Goal: Transaction & Acquisition: Purchase product/service

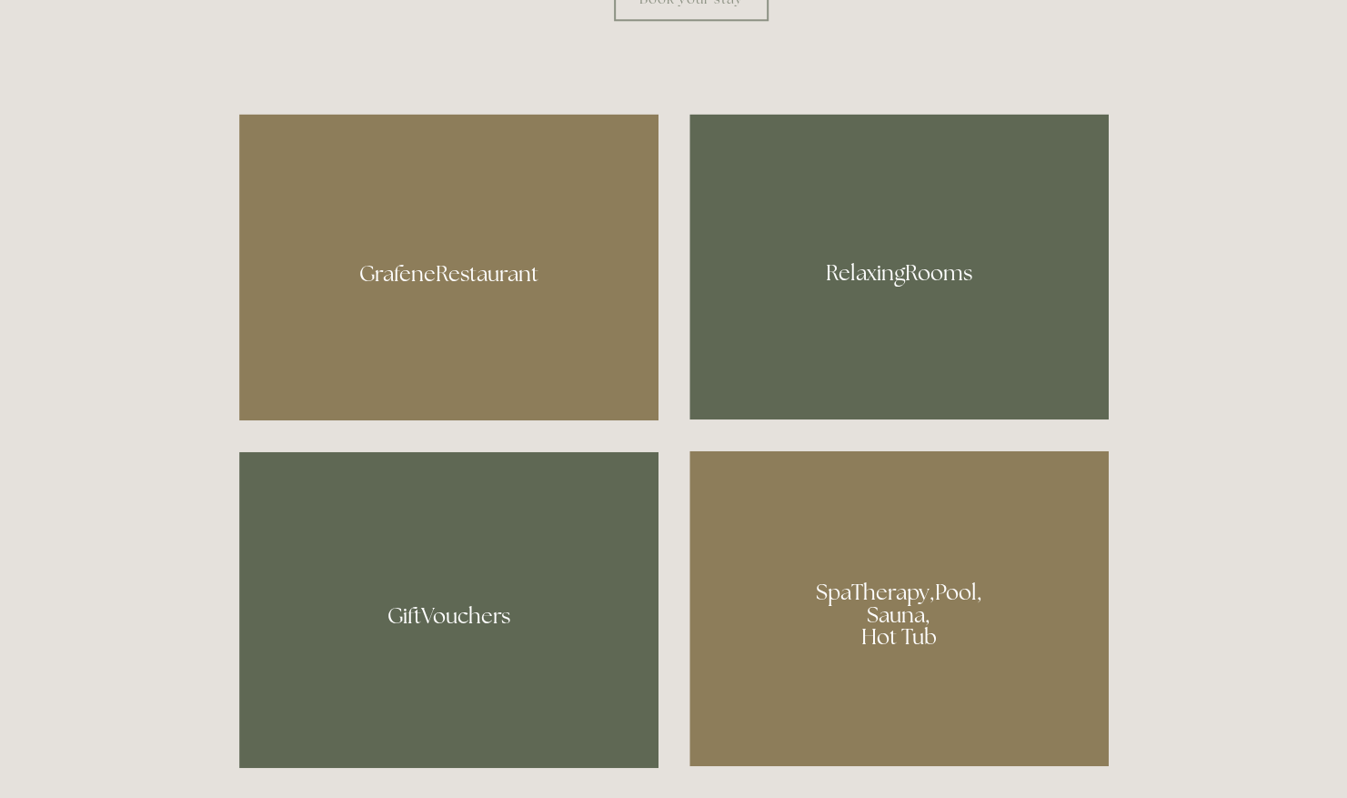
scroll to position [1115, 0]
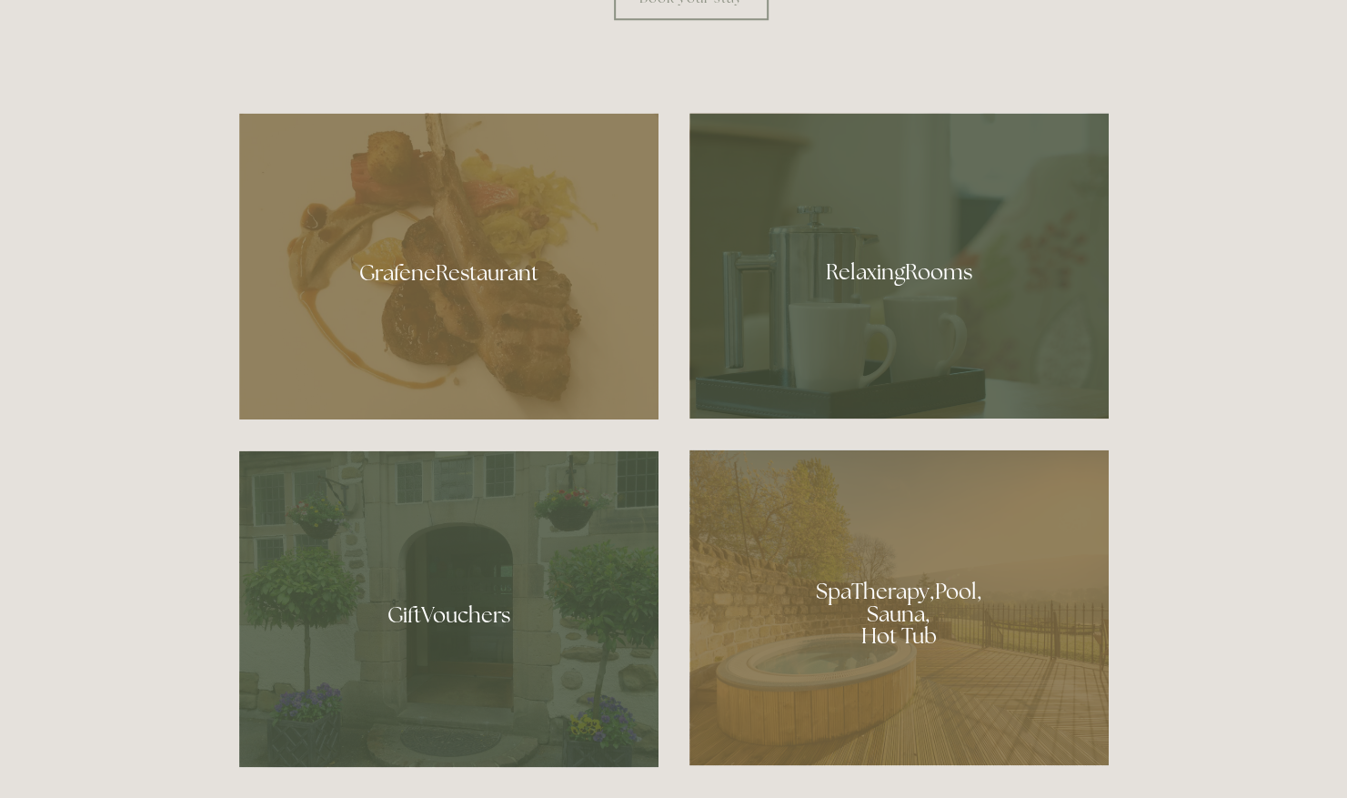
click at [439, 331] on div at bounding box center [448, 266] width 419 height 306
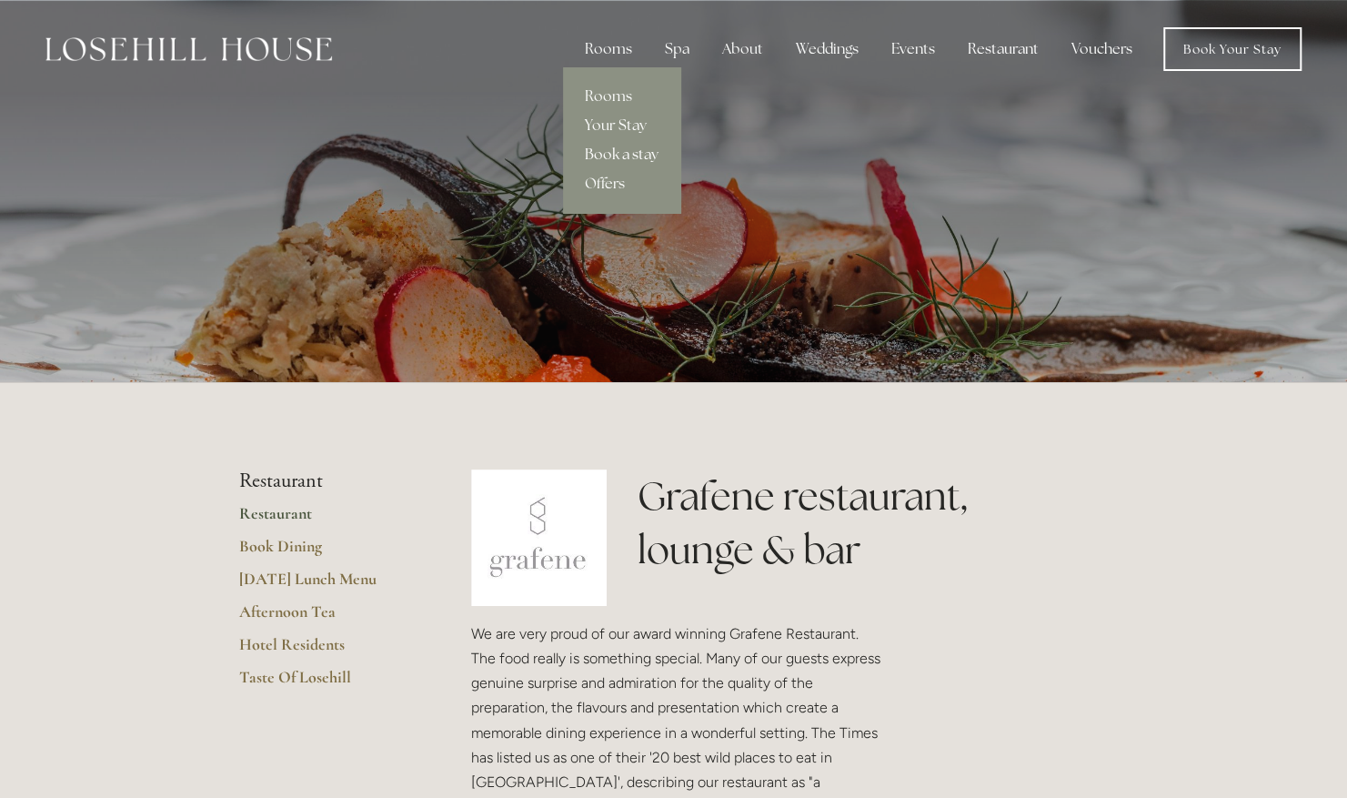
click at [616, 163] on link "Book a stay" at bounding box center [621, 154] width 117 height 29
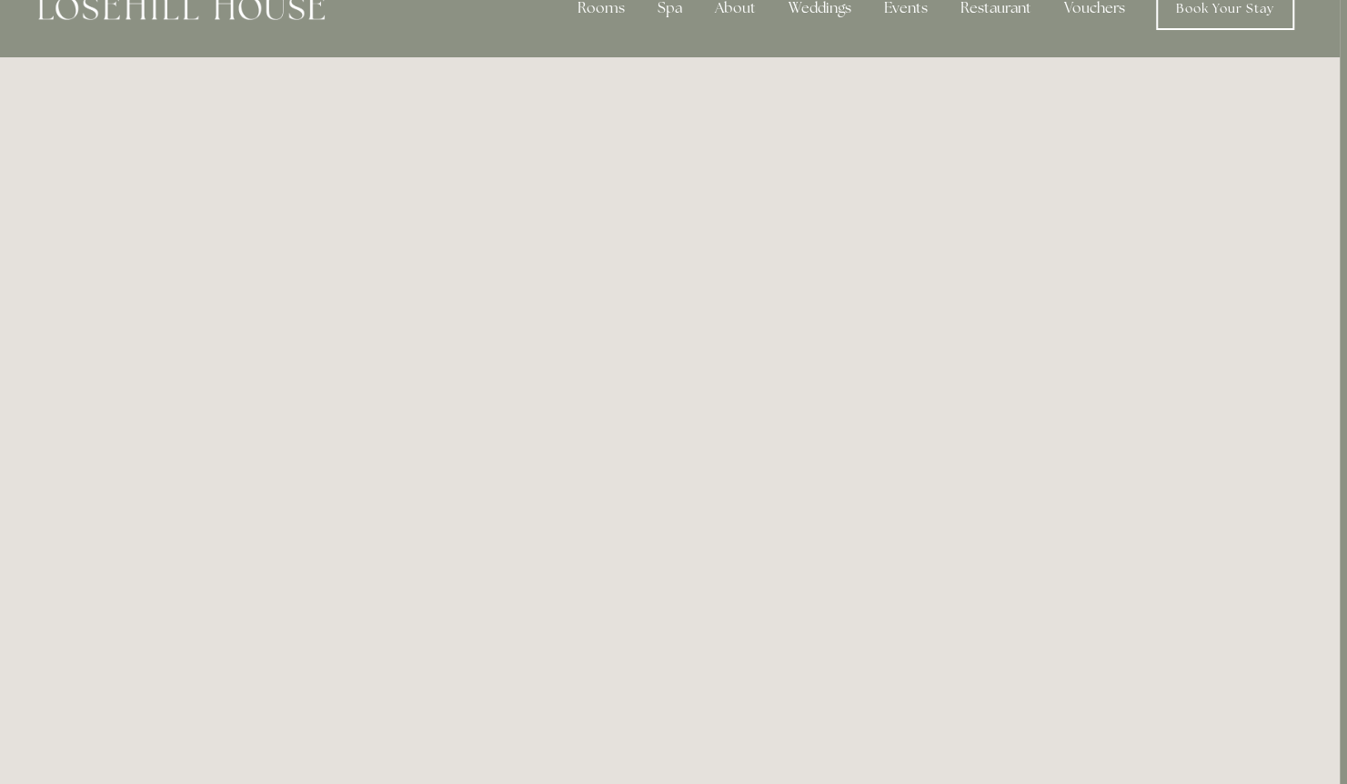
scroll to position [0, 7]
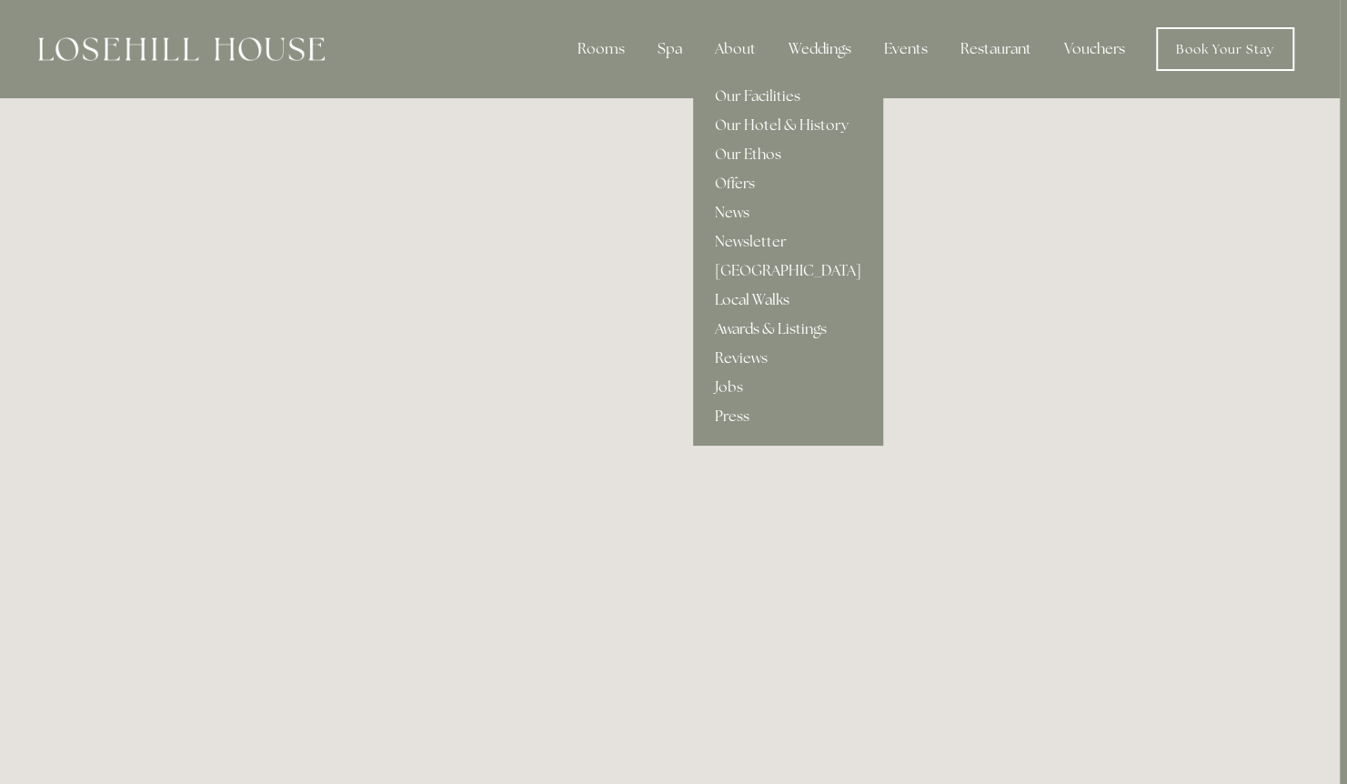
click at [753, 306] on link "Local Walks" at bounding box center [788, 300] width 190 height 29
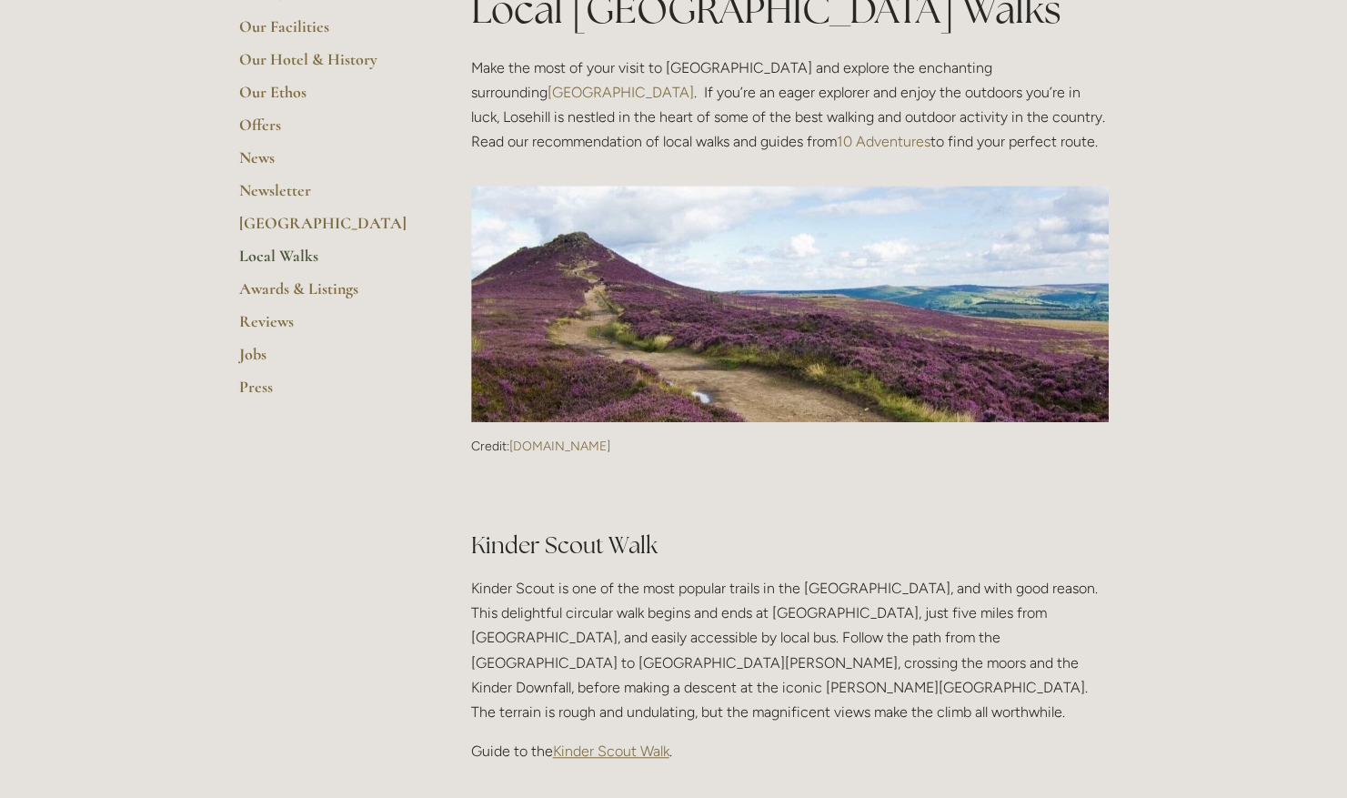
scroll to position [372, 0]
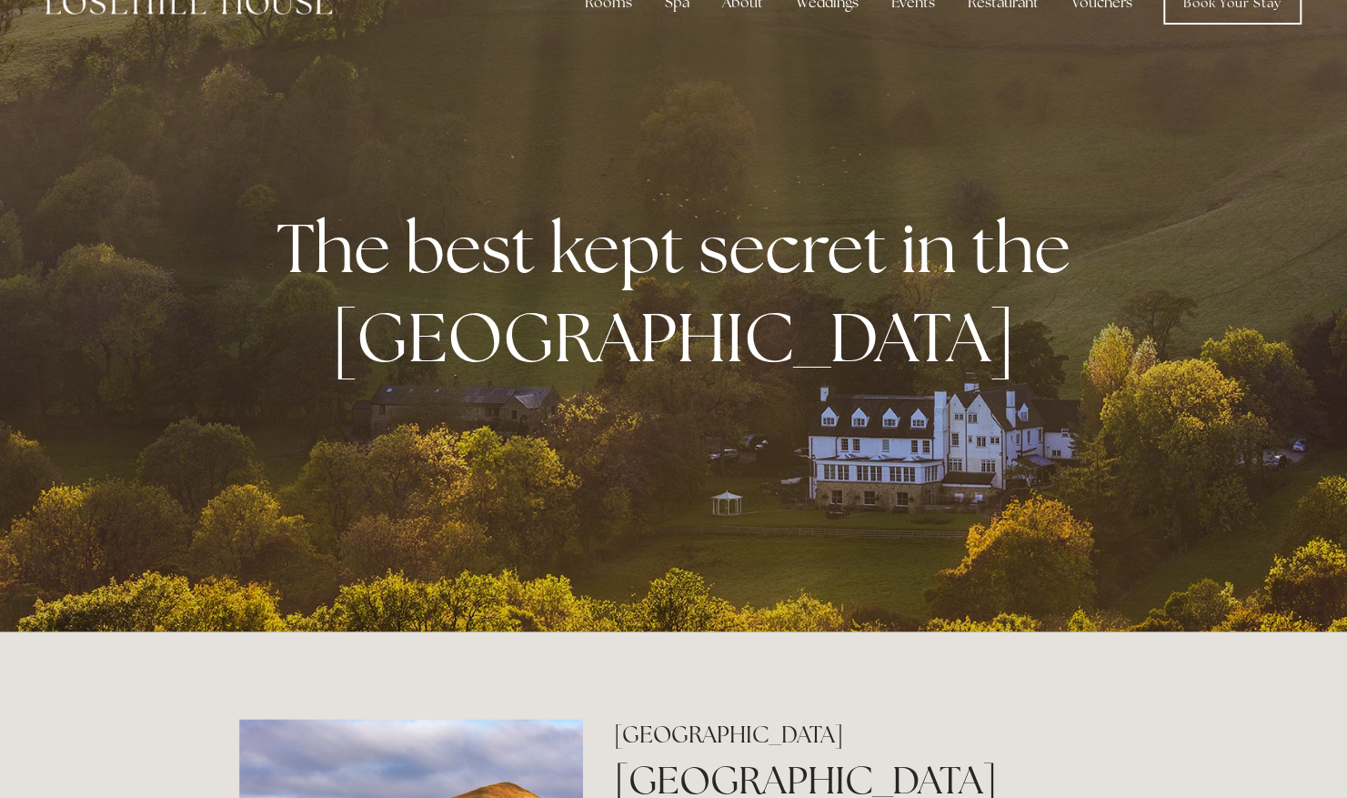
scroll to position [28, 0]
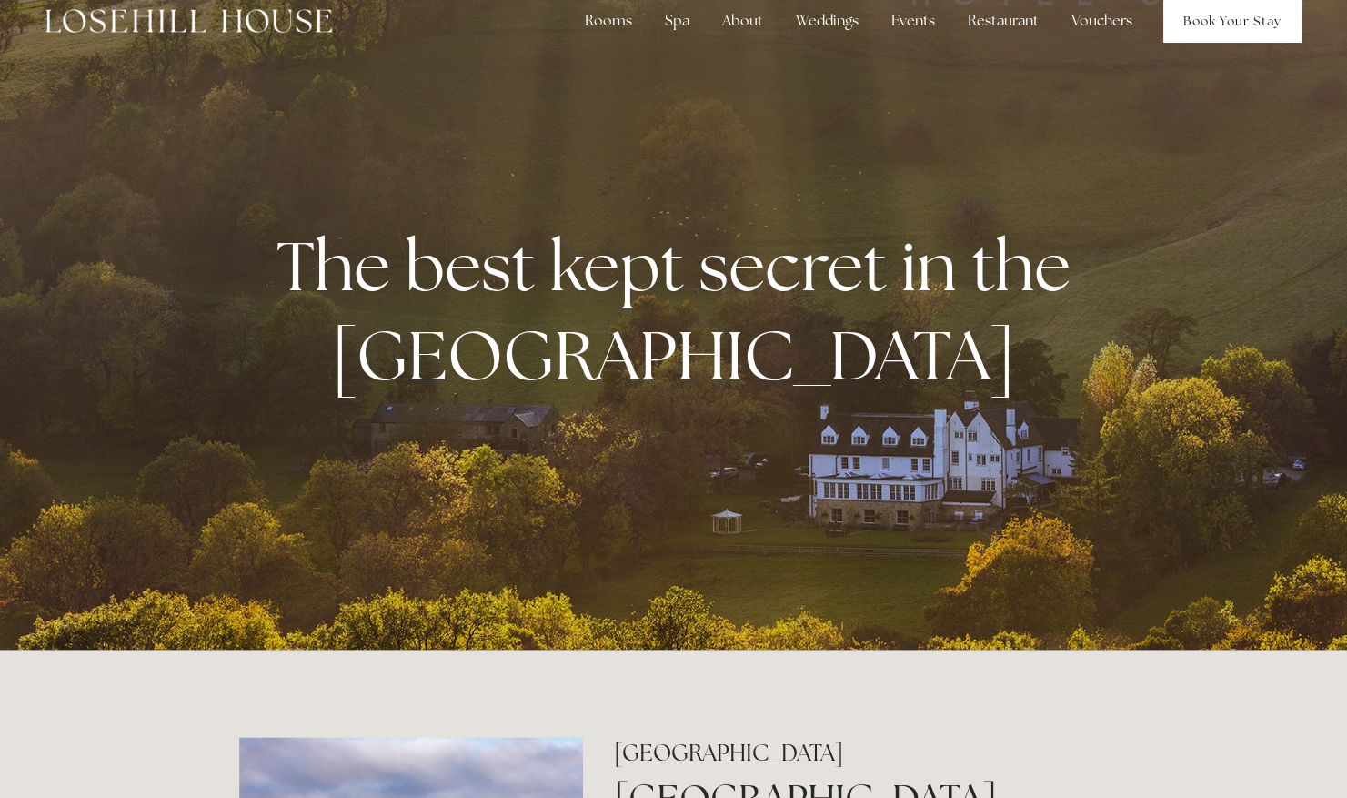
click at [1163, 34] on link "Book Your Stay" at bounding box center [1232, 21] width 138 height 44
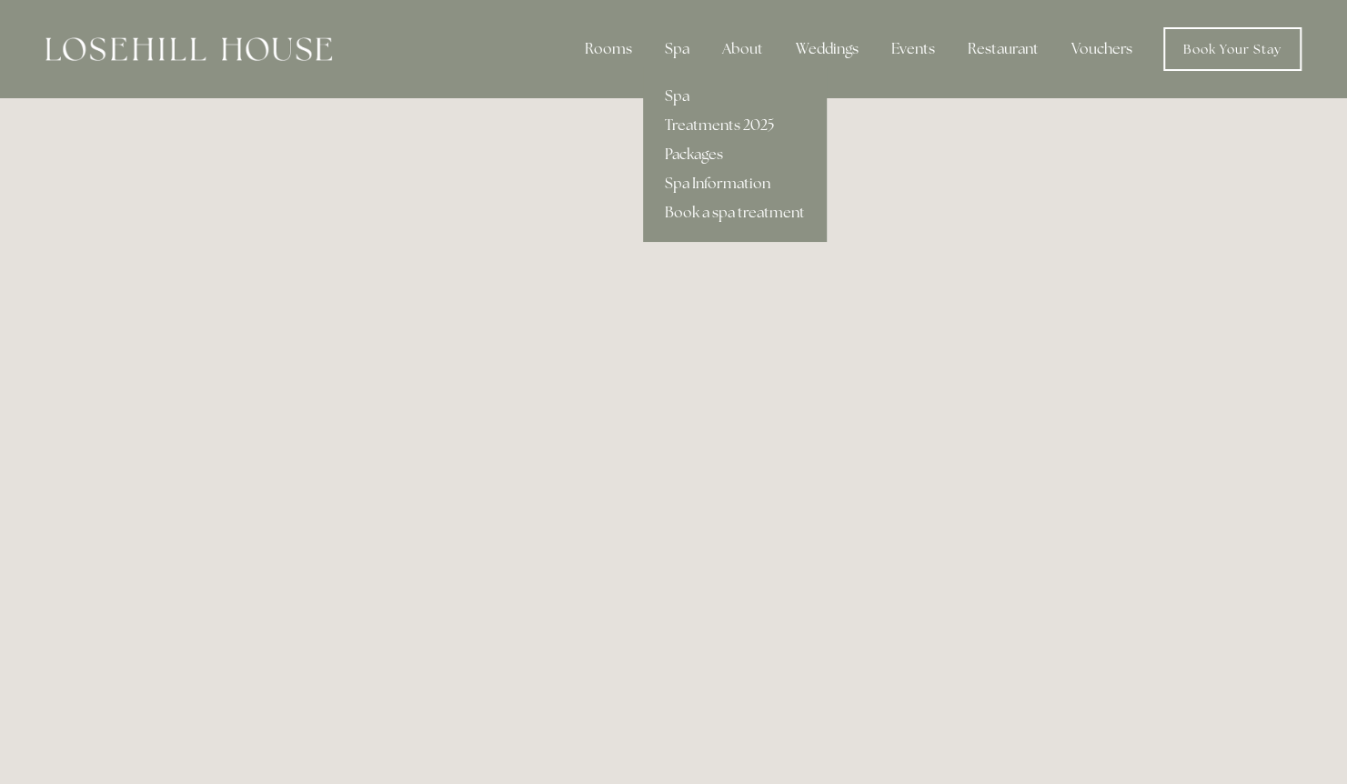
click at [683, 148] on link "Packages" at bounding box center [735, 154] width 184 height 29
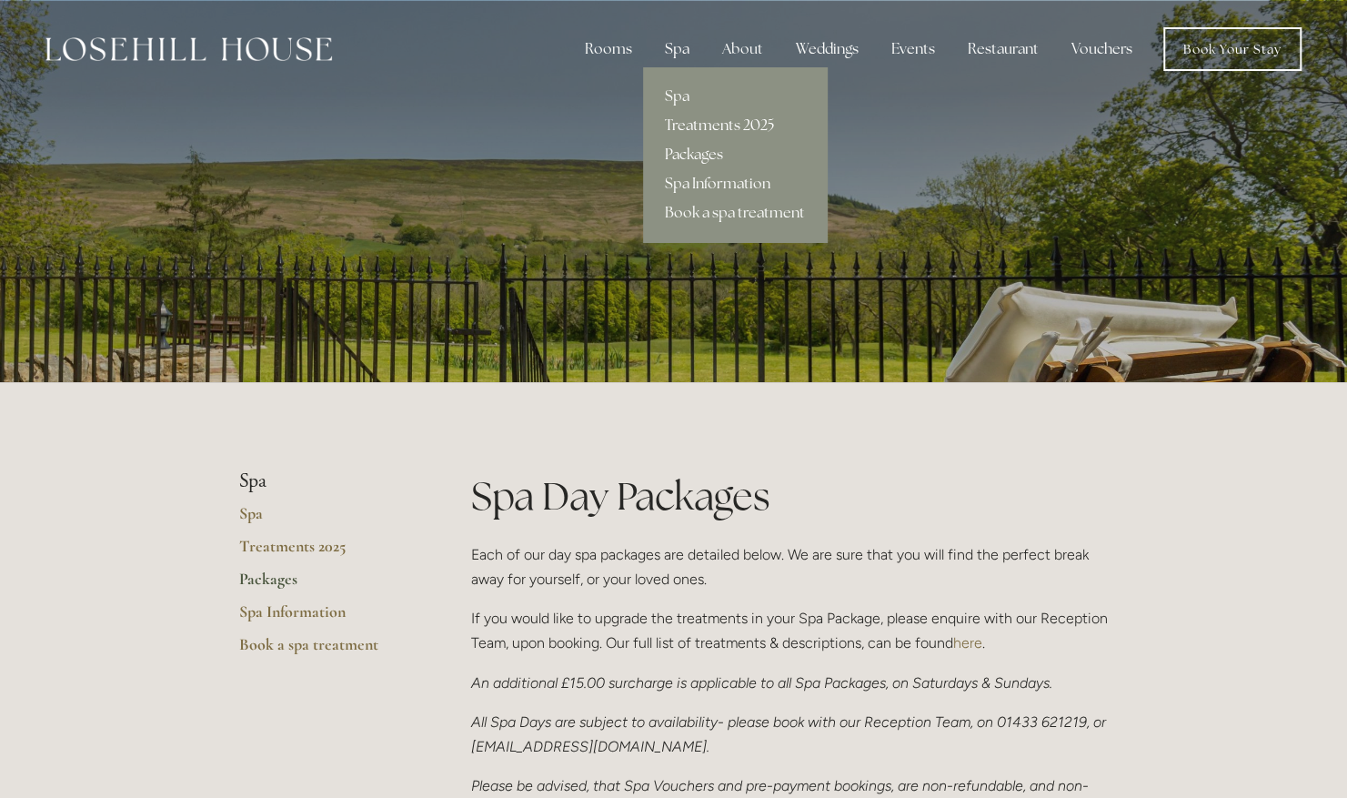
click at [681, 125] on link "Treatments 2025" at bounding box center [735, 125] width 184 height 29
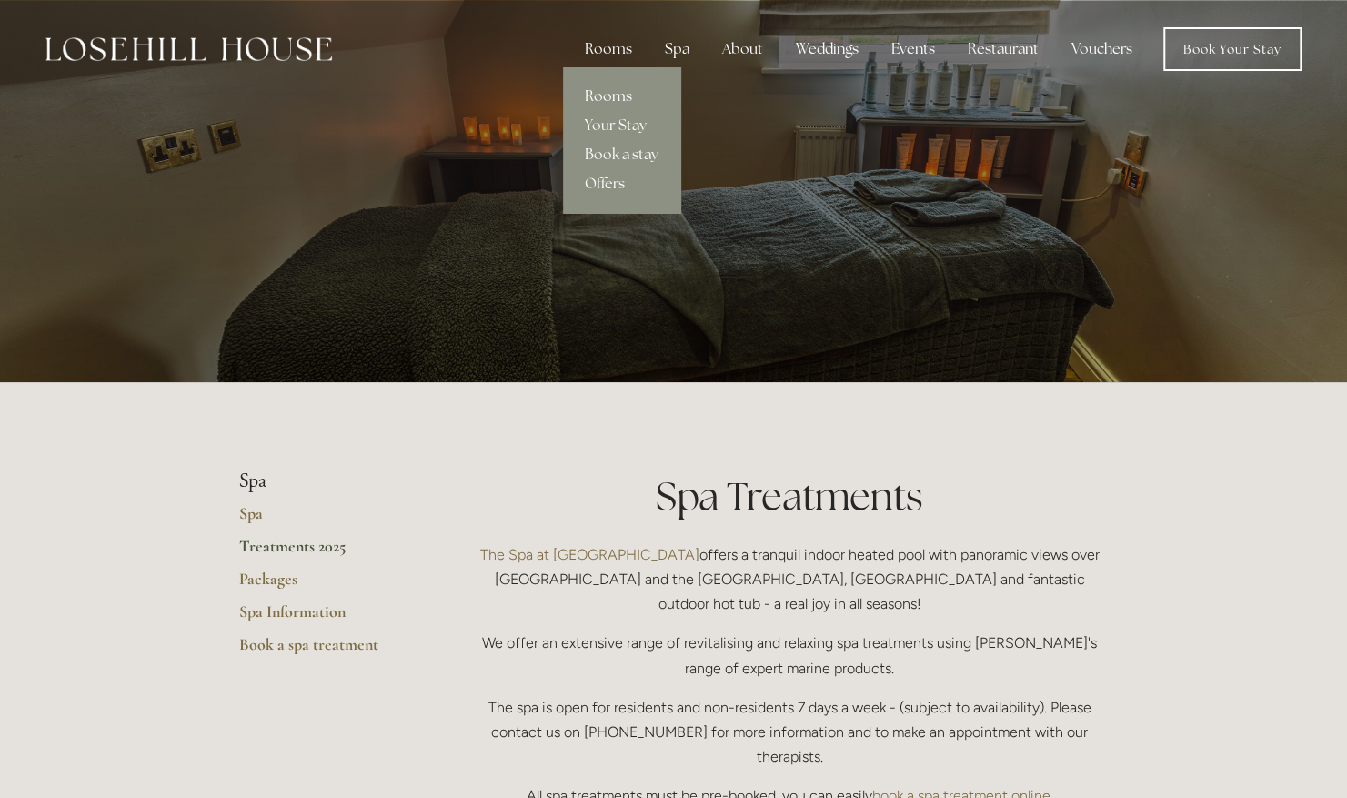
click at [620, 95] on link "Rooms" at bounding box center [621, 96] width 117 height 29
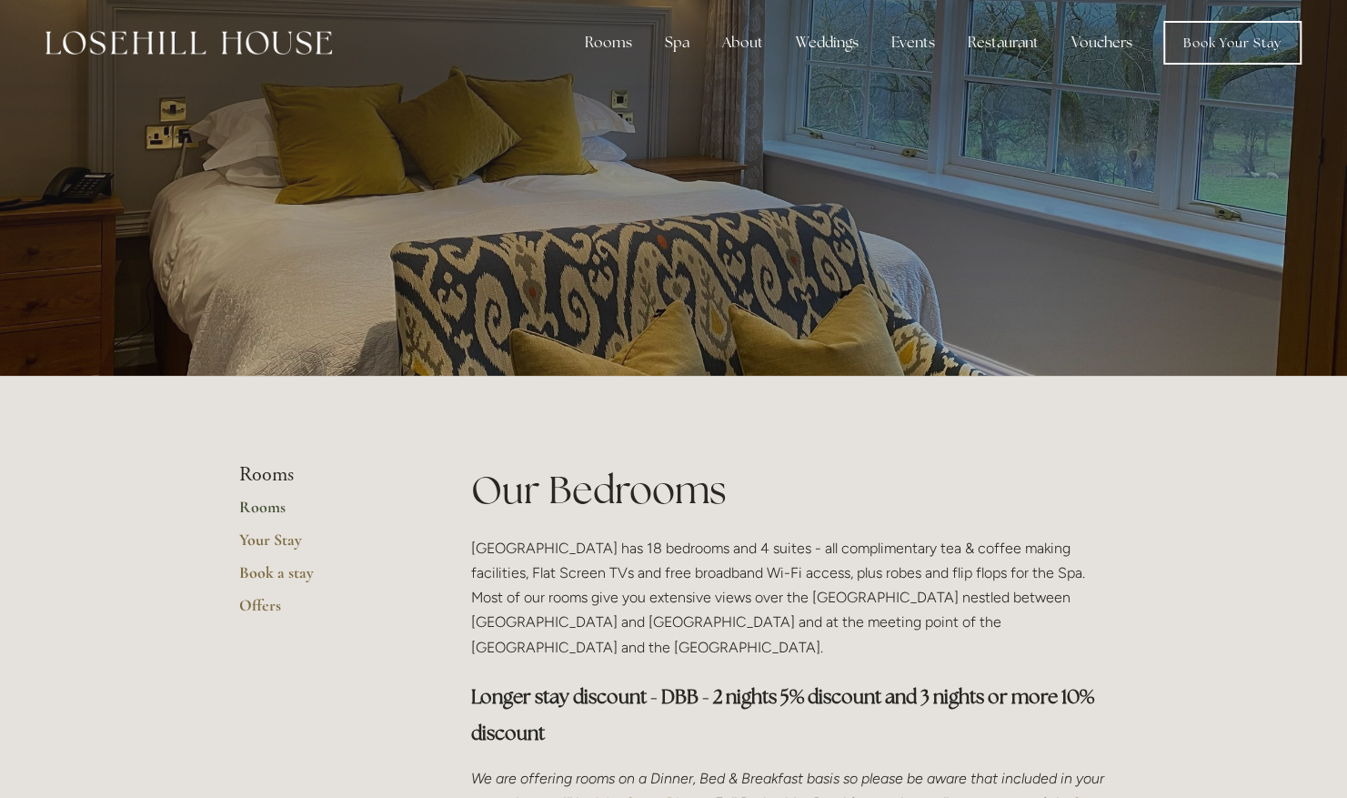
scroll to position [9, 0]
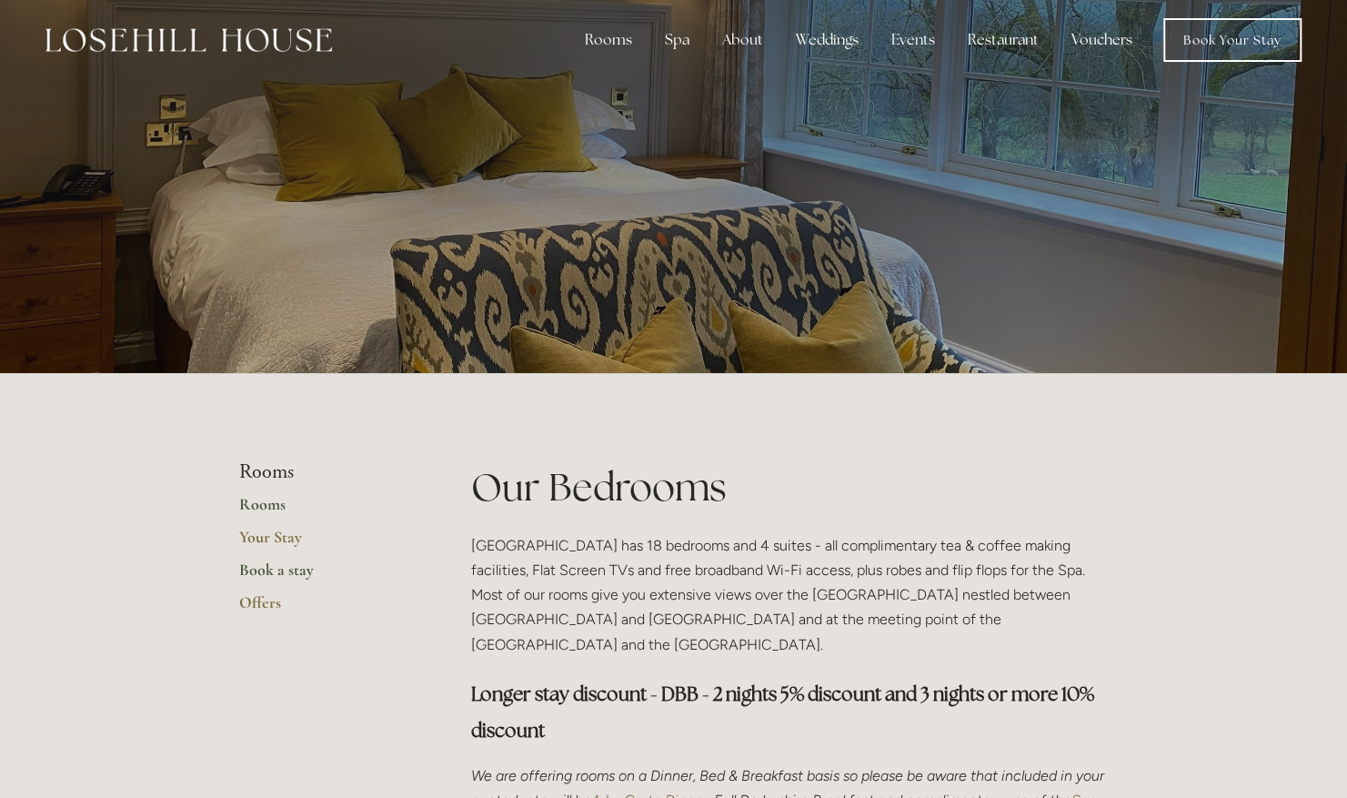
click at [280, 568] on link "Book a stay" at bounding box center [326, 575] width 174 height 33
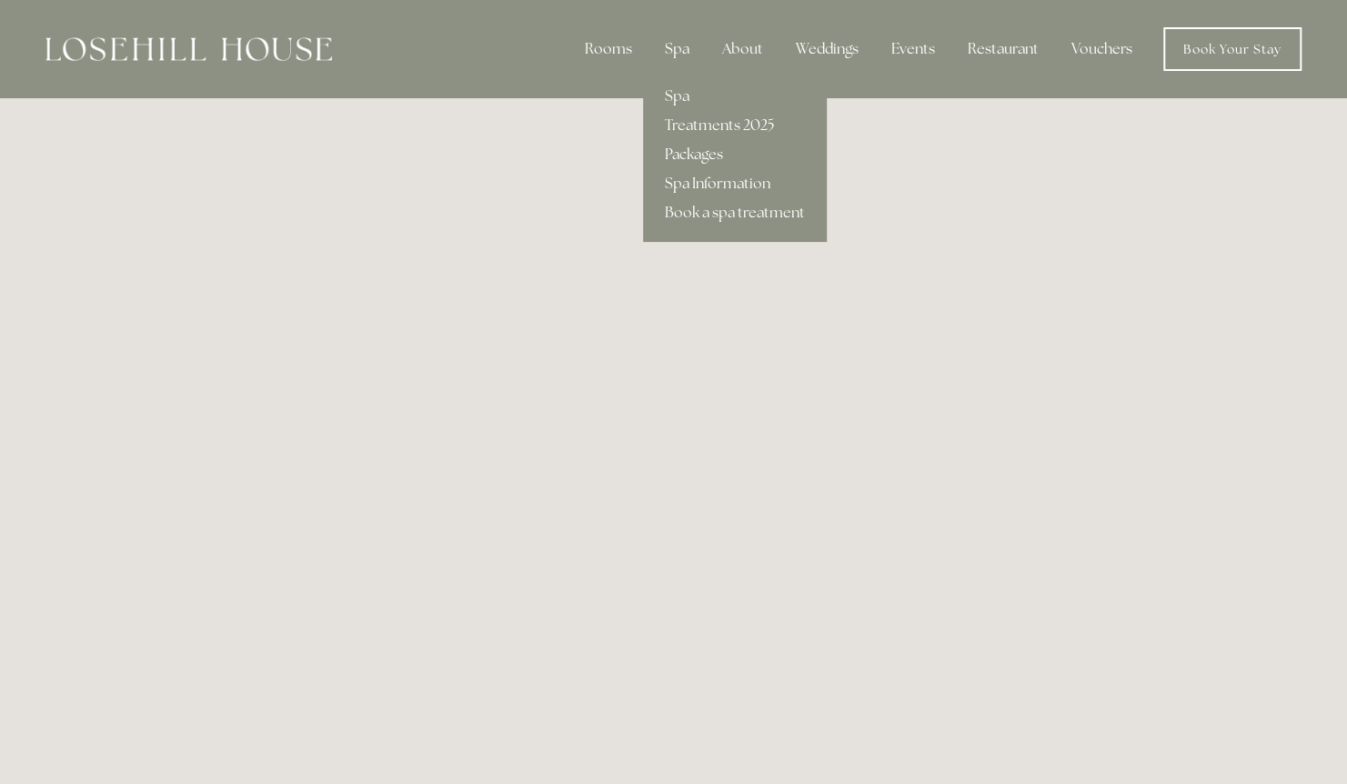
click at [694, 164] on link "Packages" at bounding box center [735, 154] width 184 height 29
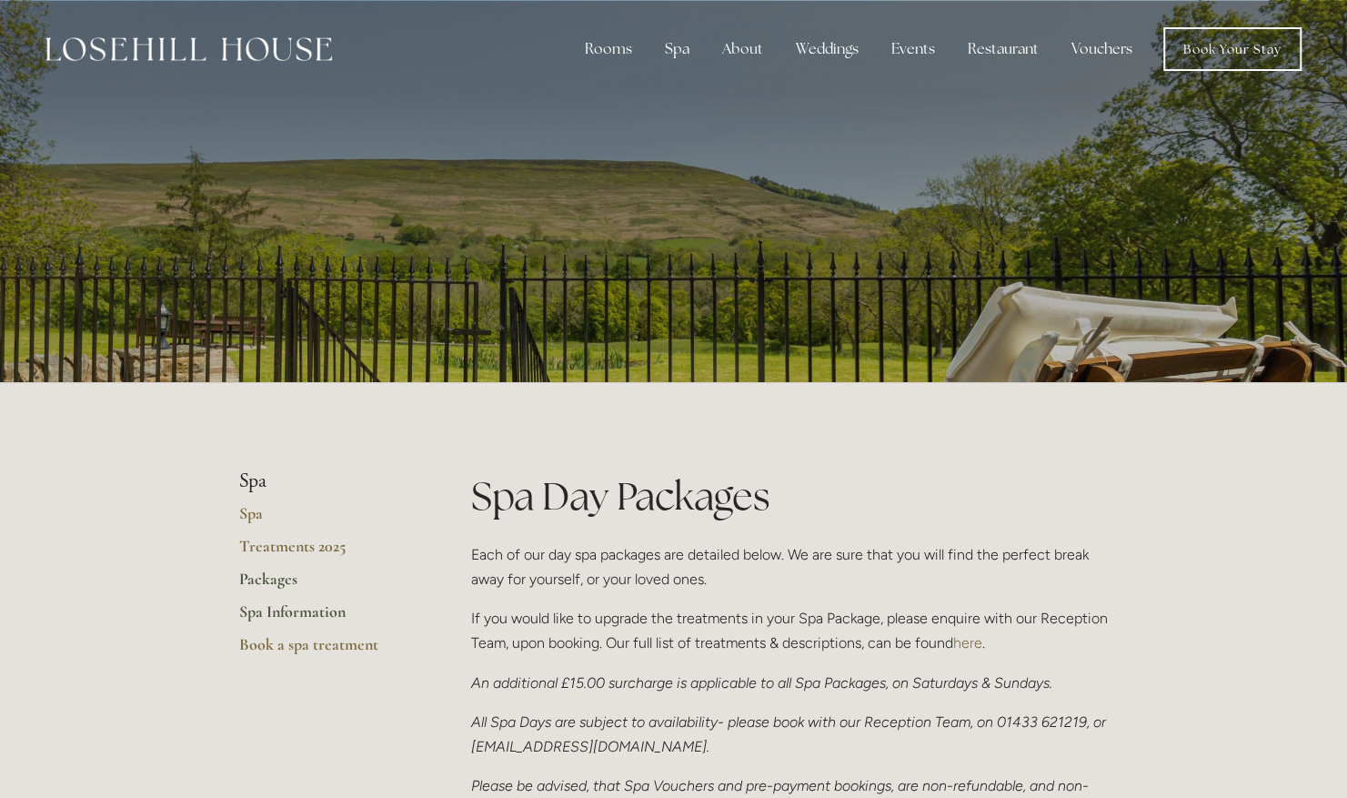
click at [271, 606] on link "Spa Information" at bounding box center [326, 617] width 174 height 33
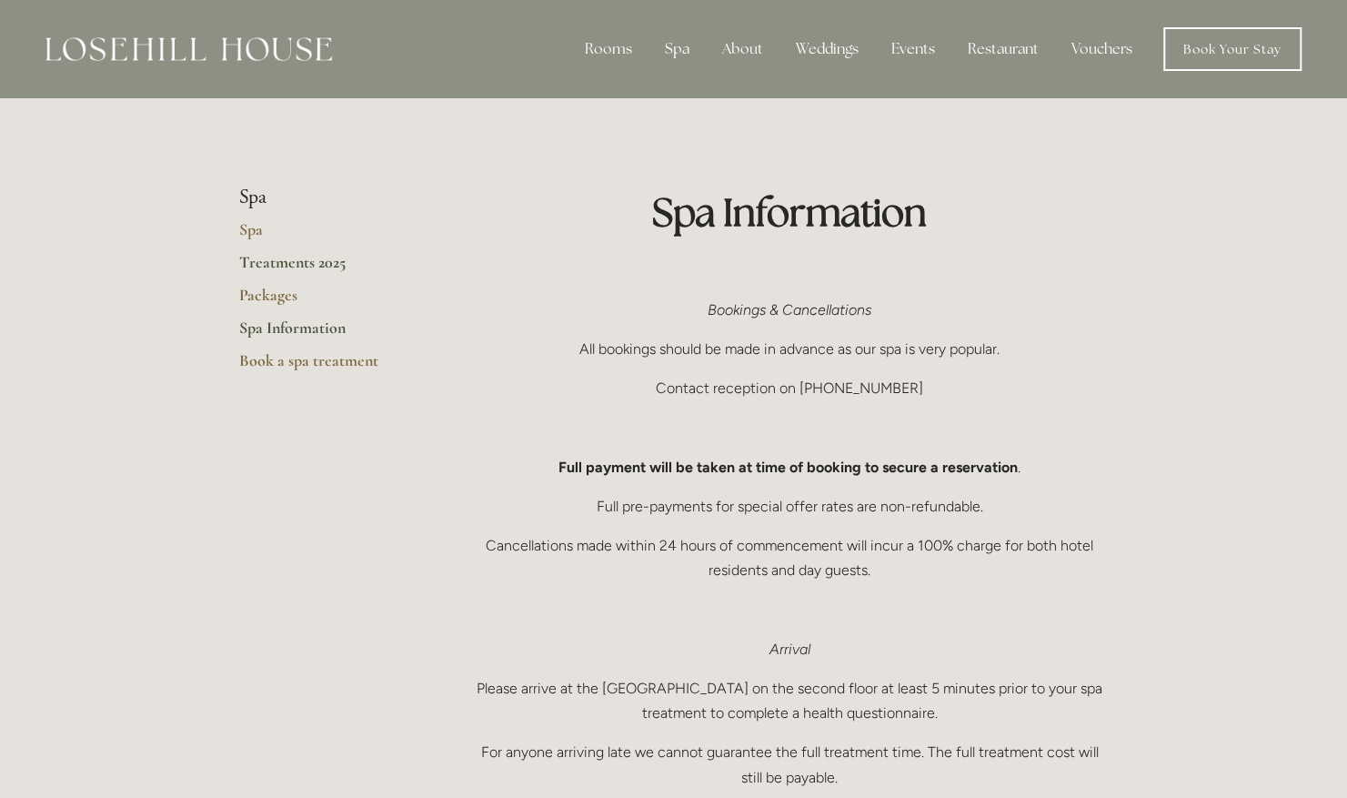
click at [315, 259] on link "Treatments 2025" at bounding box center [326, 268] width 174 height 33
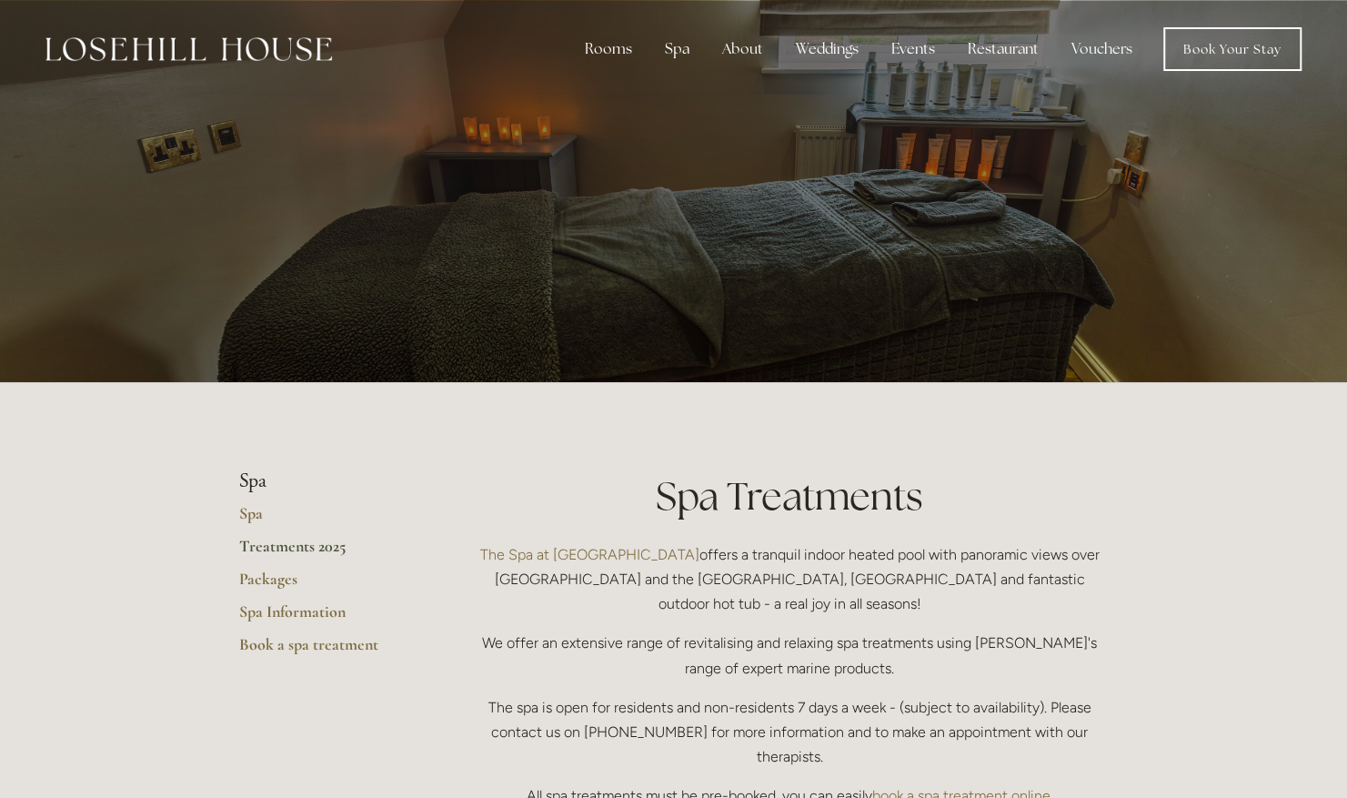
click at [246, 47] on img at bounding box center [188, 49] width 286 height 24
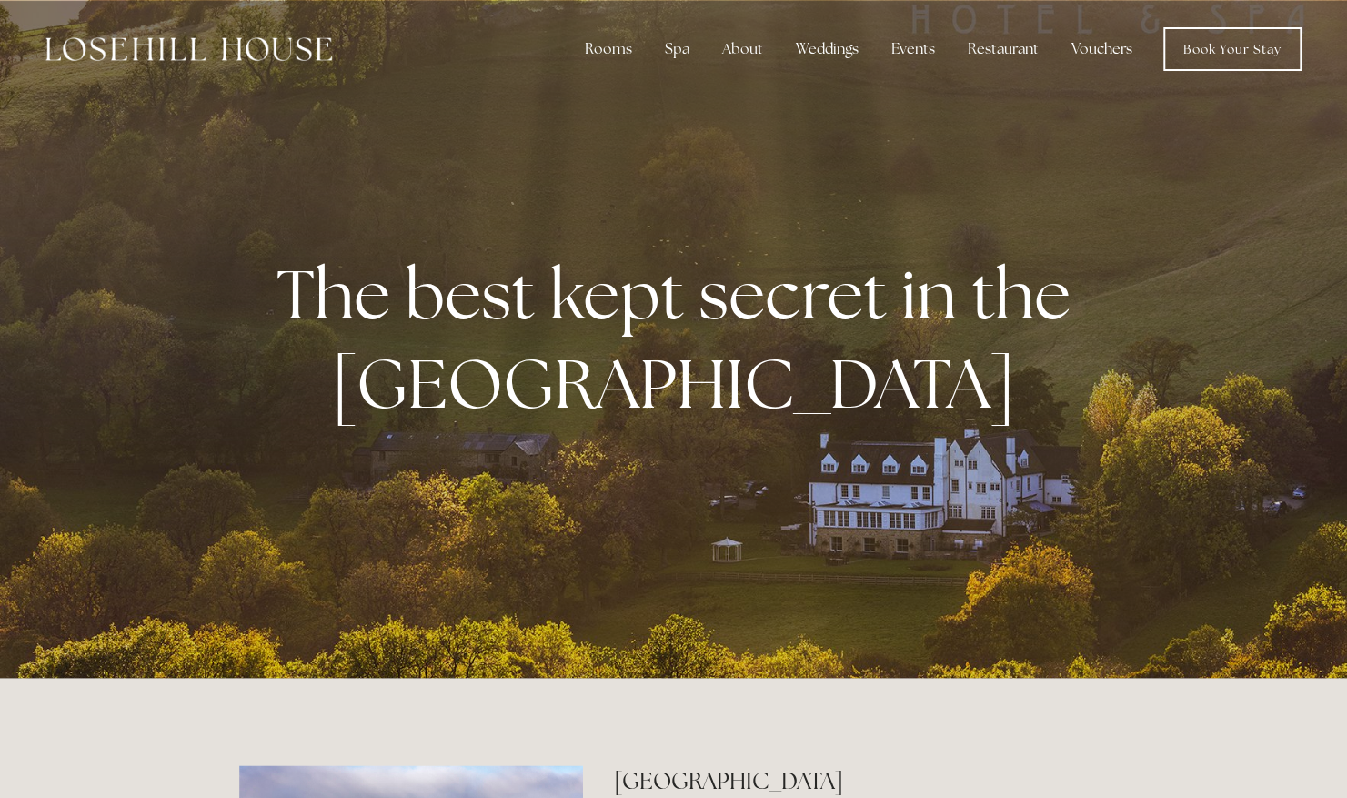
click at [1103, 44] on link "Vouchers" at bounding box center [1102, 49] width 90 height 36
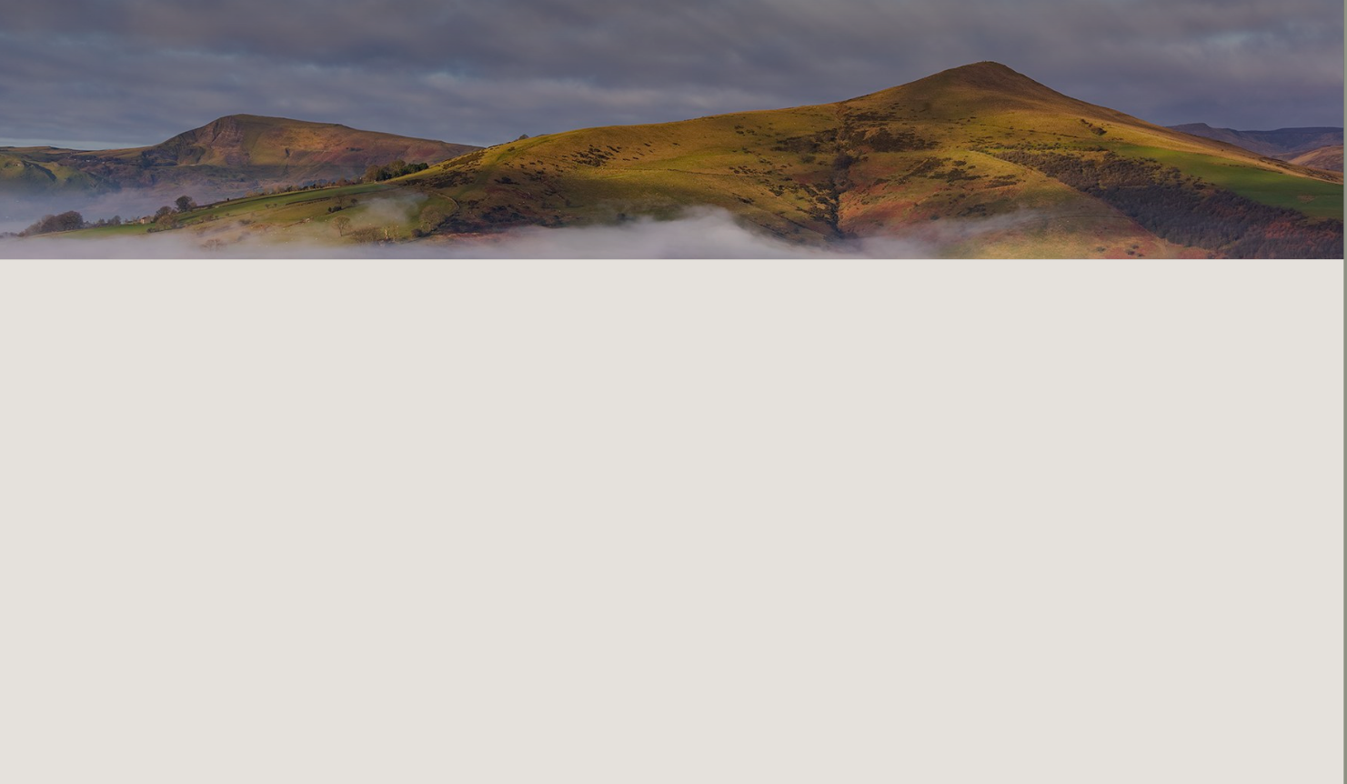
scroll to position [0, 4]
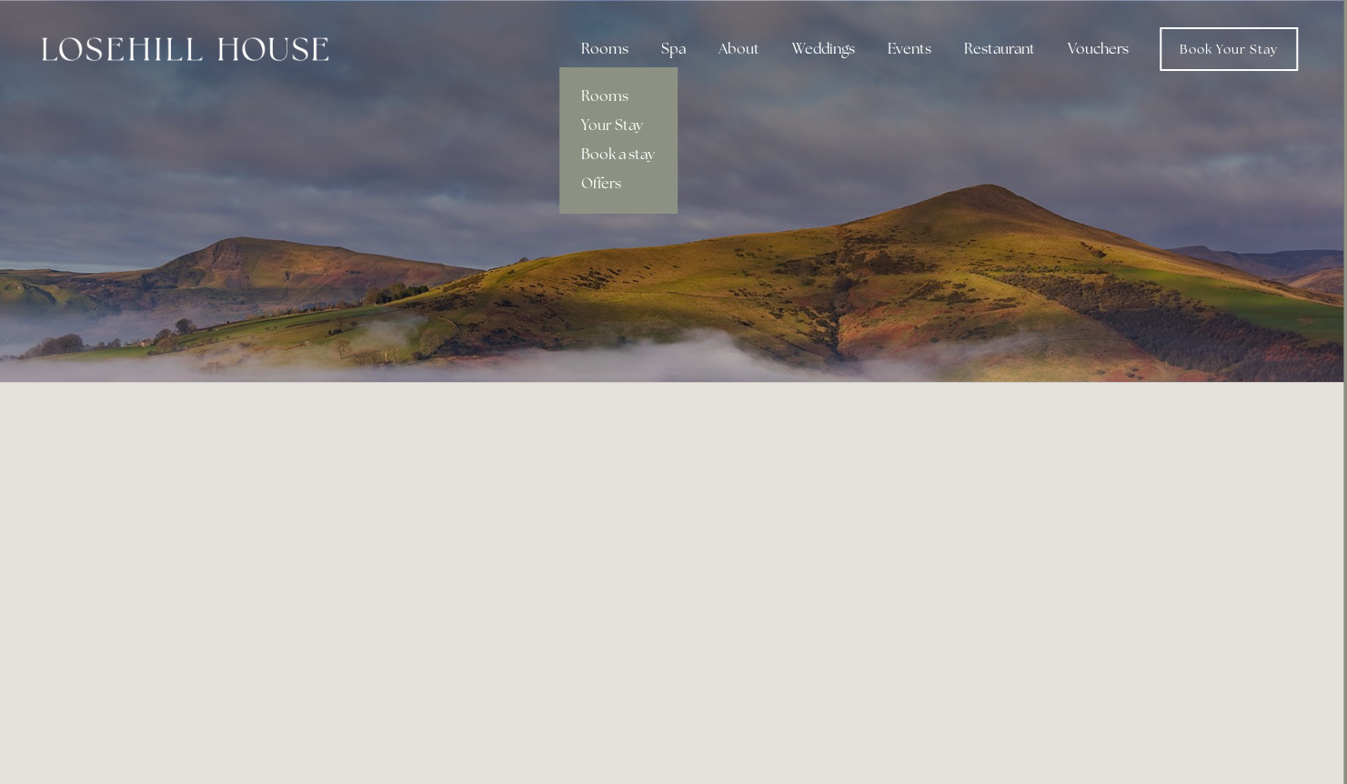
click at [613, 53] on div "Rooms" at bounding box center [605, 49] width 76 height 36
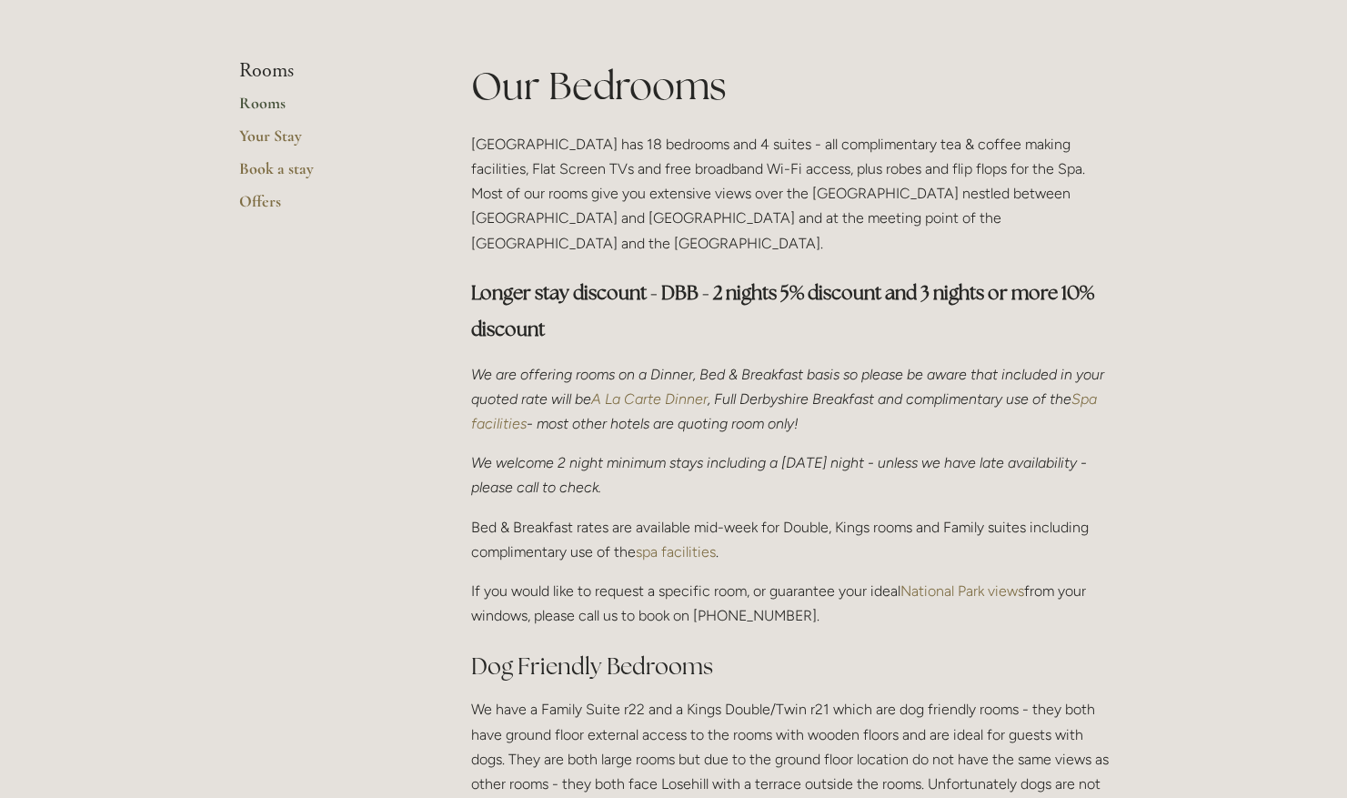
scroll to position [411, 0]
click at [494, 423] on div "Our Bedrooms Losehill House Hotel has 18 bedrooms and 4 suites - all compliment…" at bounding box center [789, 438] width 637 height 761
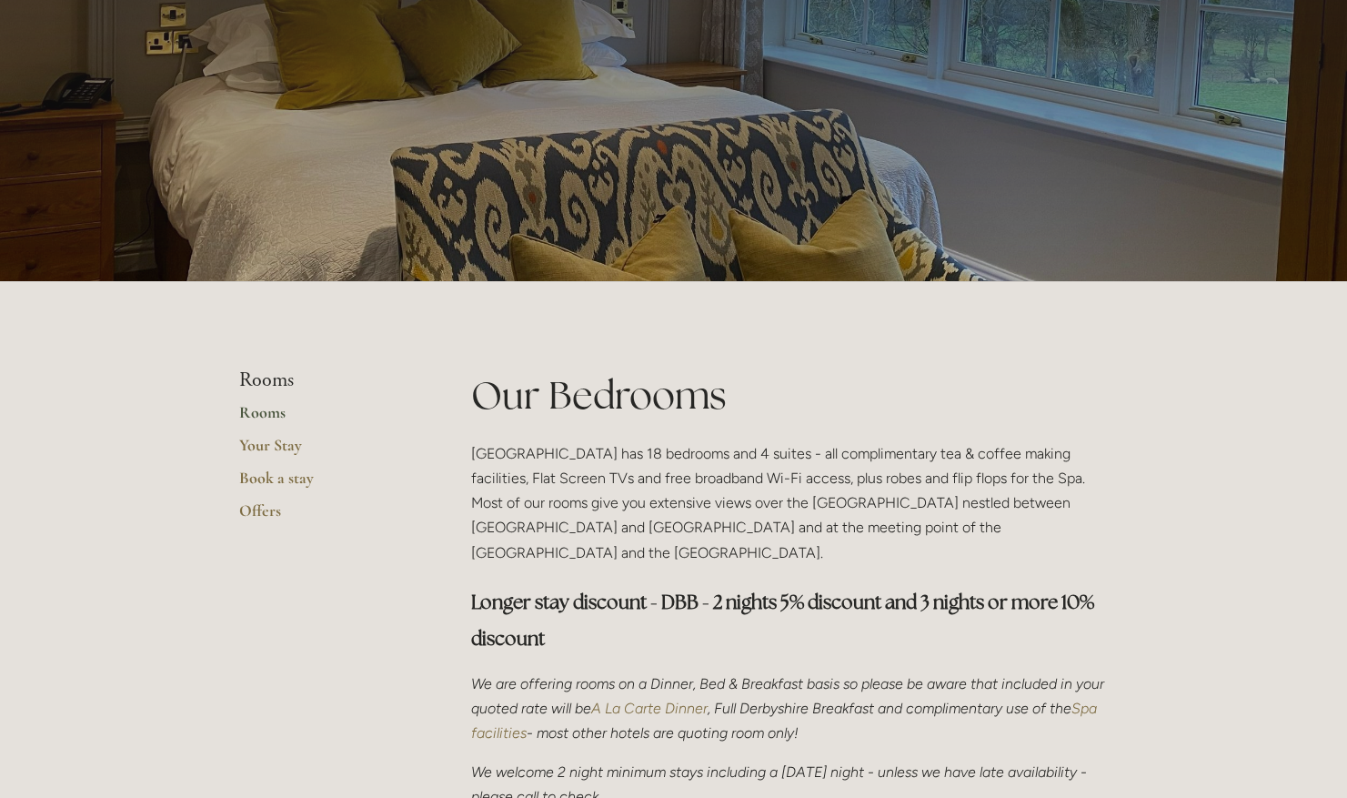
scroll to position [0, 0]
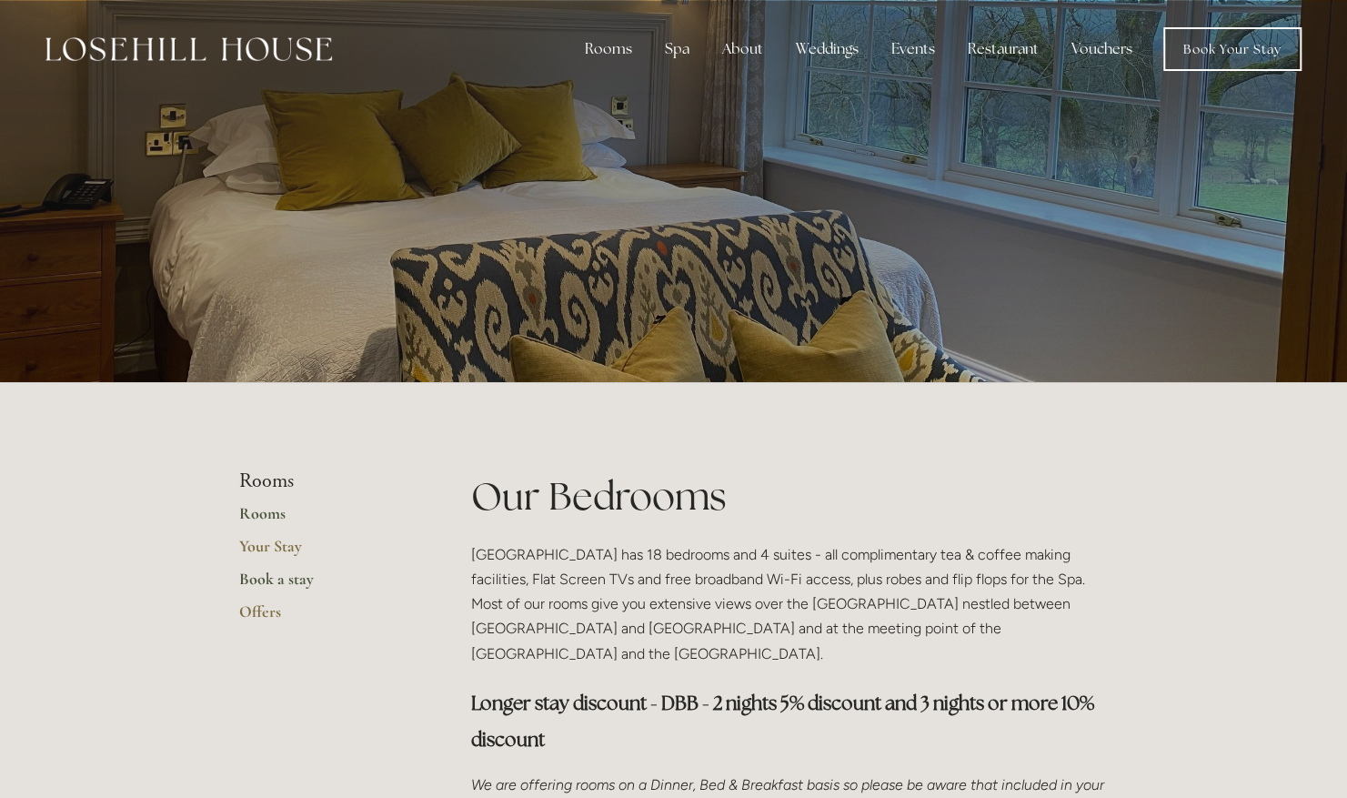
click at [302, 589] on link "Book a stay" at bounding box center [326, 584] width 174 height 33
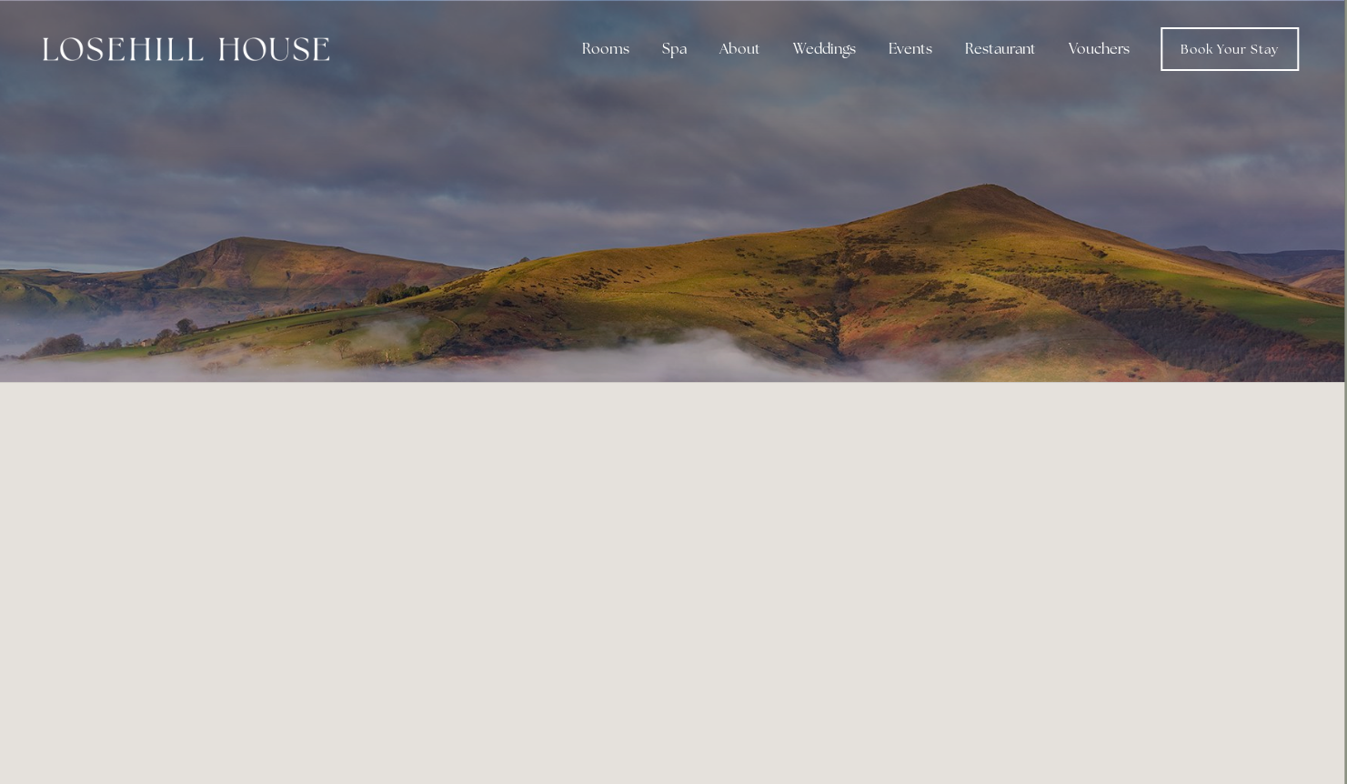
scroll to position [0, 5]
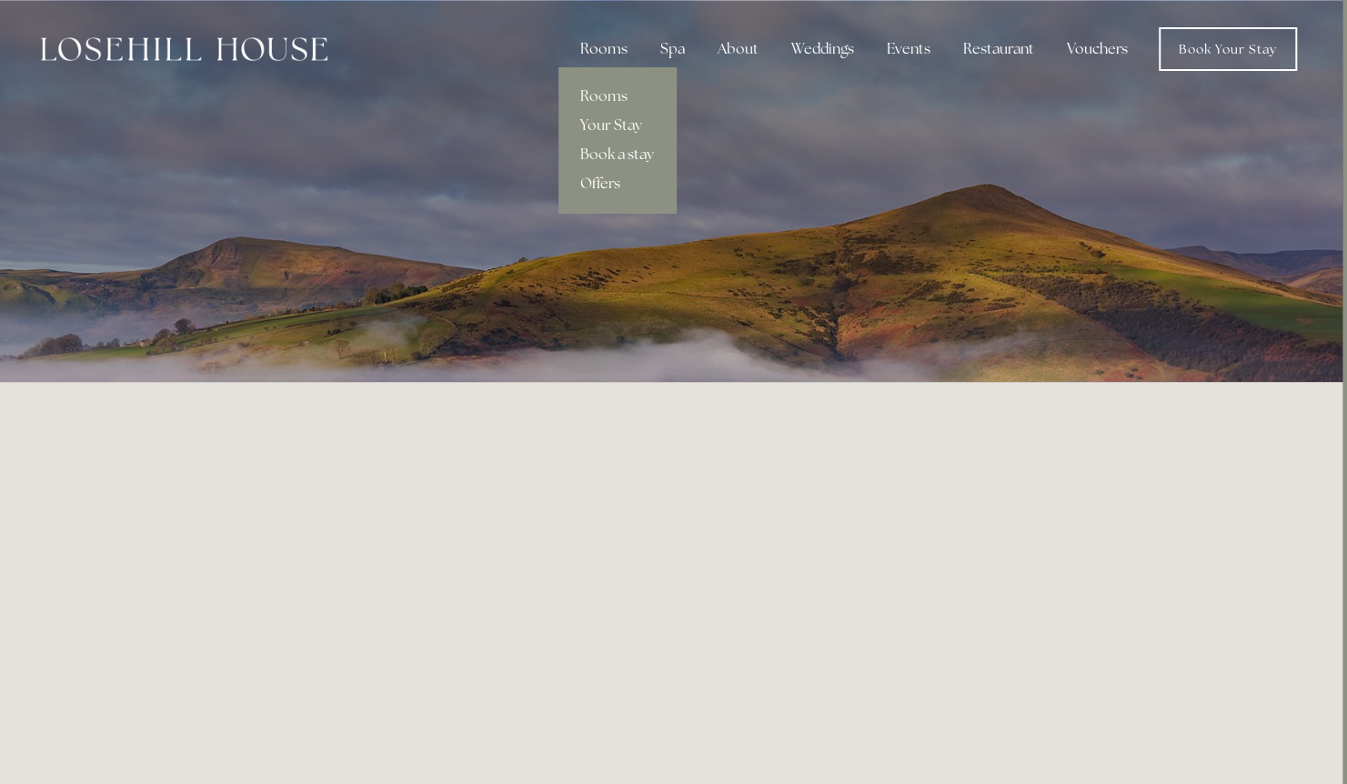
click at [598, 181] on link "Offers" at bounding box center [616, 183] width 117 height 29
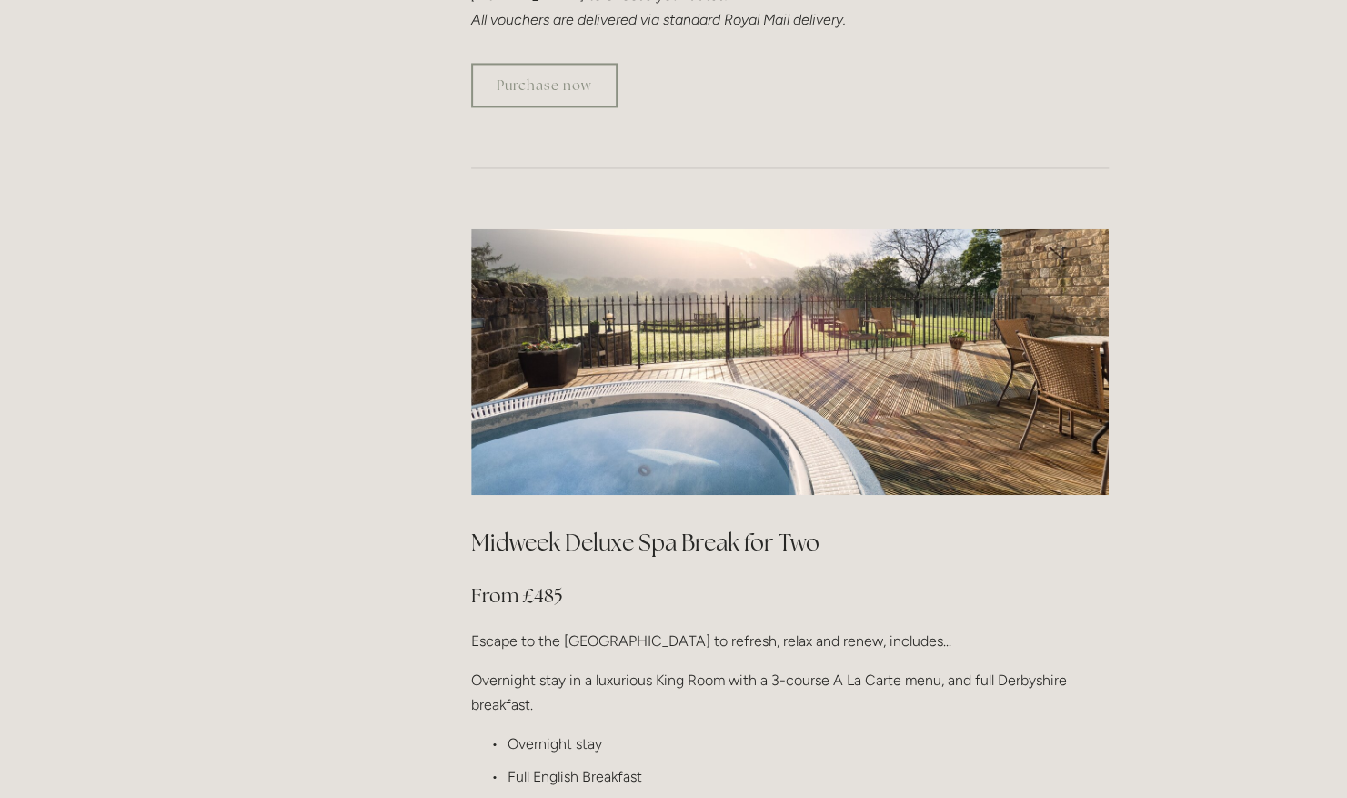
scroll to position [1926, 0]
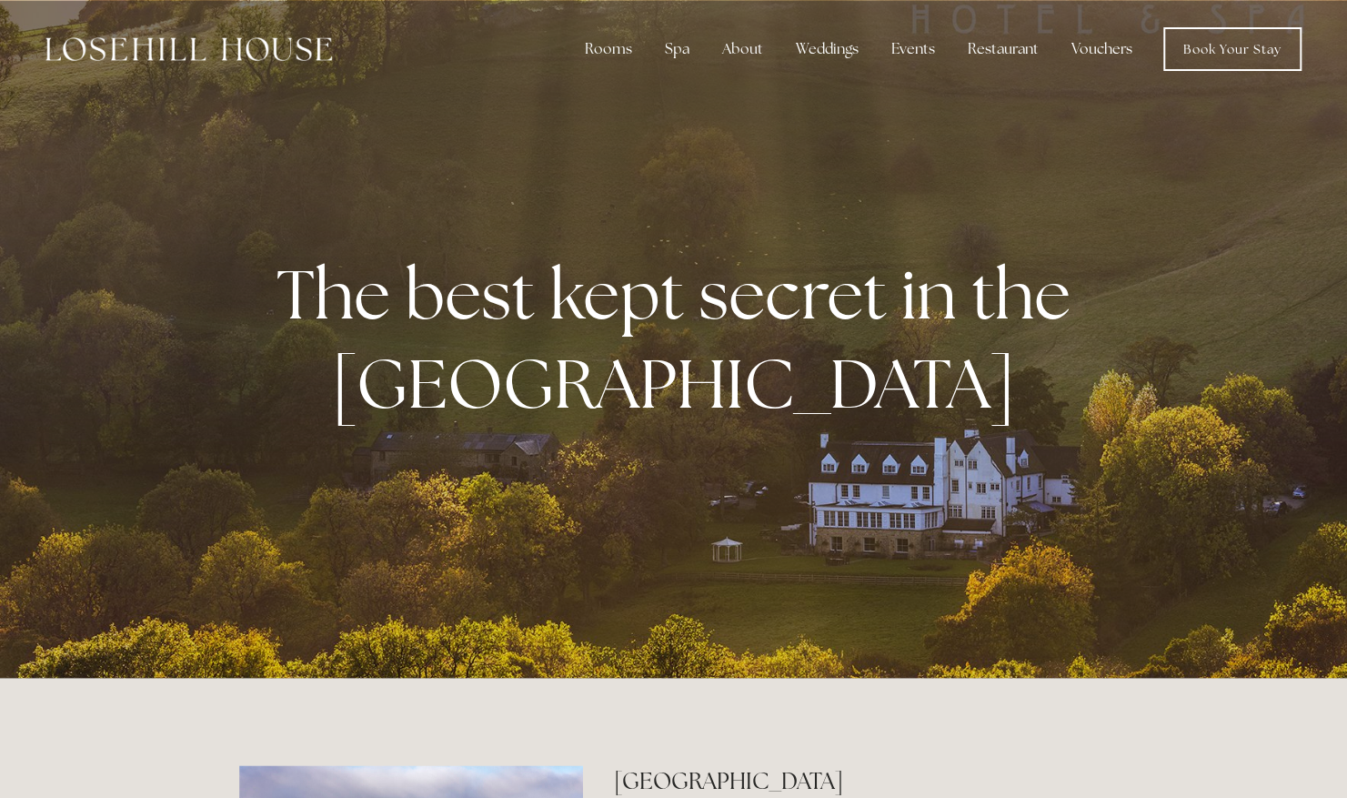
click at [1095, 38] on link "Vouchers" at bounding box center [1102, 49] width 90 height 36
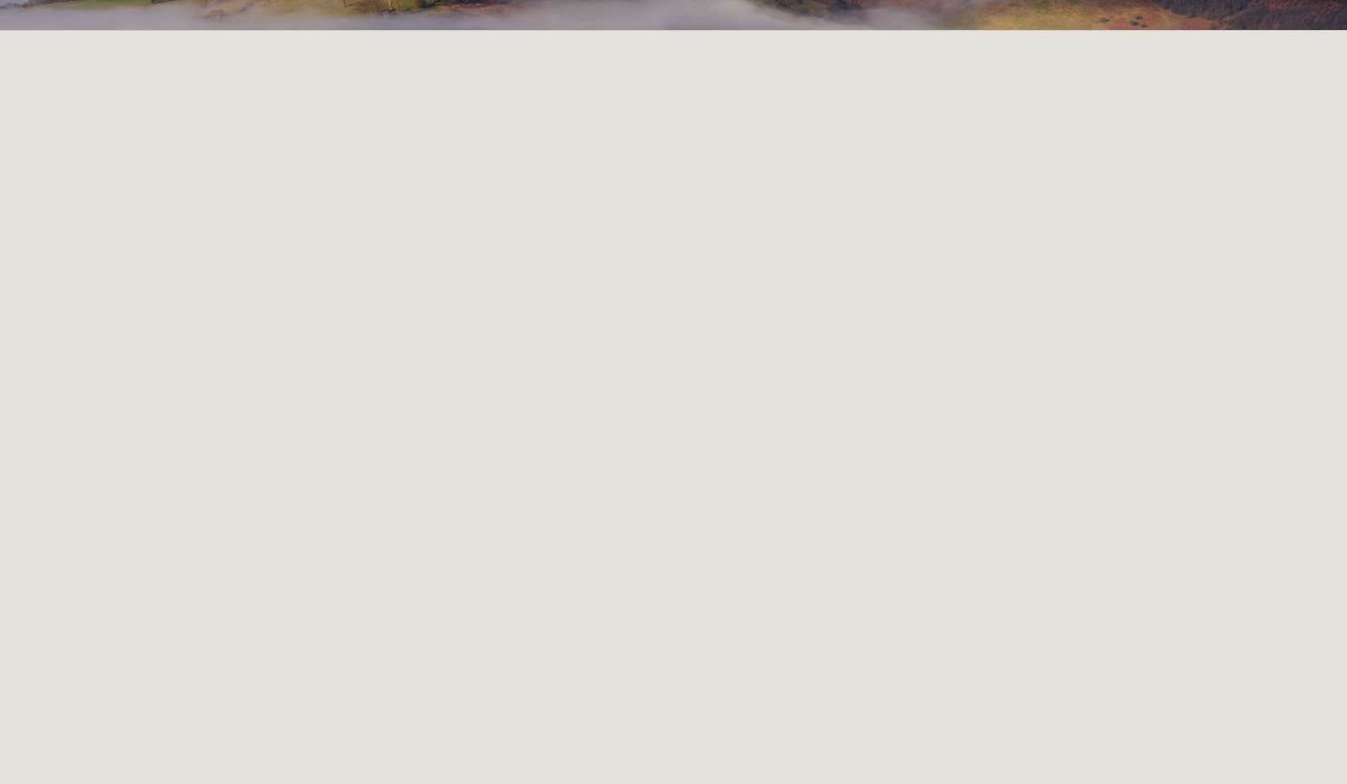
scroll to position [383, 0]
